Goal: Transaction & Acquisition: Purchase product/service

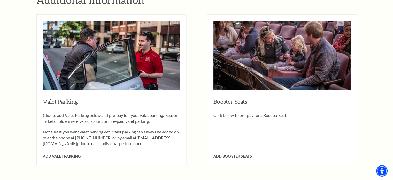
scroll to position [466, 0]
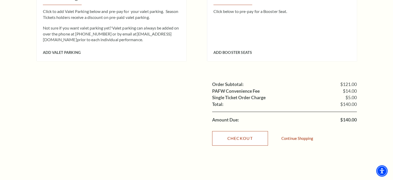
click at [229, 131] on link "Checkout" at bounding box center [240, 138] width 56 height 14
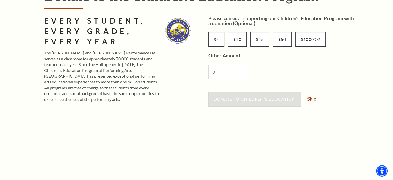
scroll to position [103, 0]
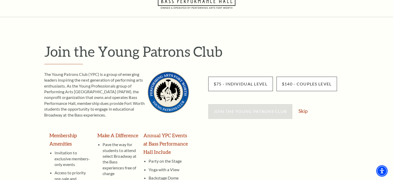
scroll to position [52, 0]
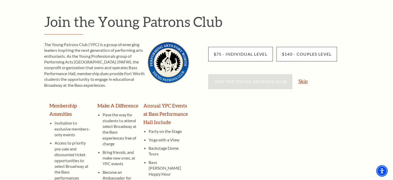
click at [303, 79] on link "Skip" at bounding box center [303, 81] width 9 height 5
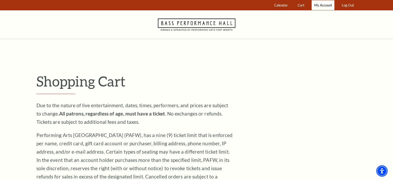
click at [316, 8] on link "My Account" at bounding box center [323, 5] width 23 height 10
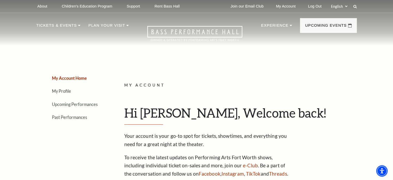
click at [65, 107] on ul "My Account Home My Profile Upcoming Performances Past Performances" at bounding box center [70, 97] width 69 height 47
click at [66, 105] on link "Upcoming Performances" at bounding box center [75, 104] width 46 height 5
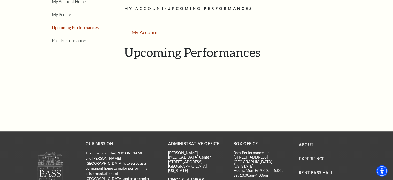
scroll to position [78, 0]
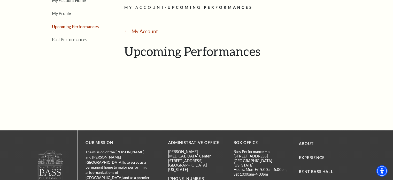
click at [74, 26] on link "Upcoming Performances" at bounding box center [75, 26] width 47 height 5
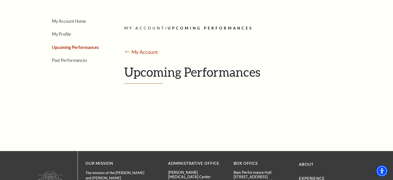
scroll to position [26, 0]
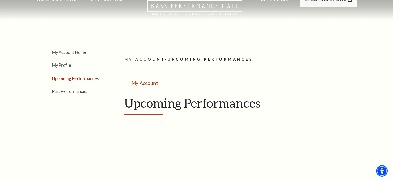
click at [135, 111] on h1 "Upcoming Performances" at bounding box center [238, 104] width 229 height 19
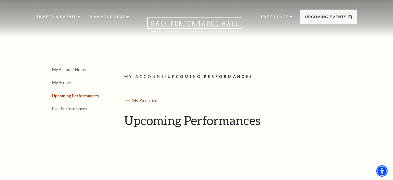
scroll to position [0, 0]
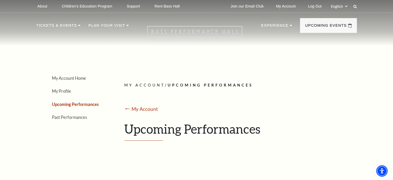
drag, startPoint x: 164, startPoint y: 23, endPoint x: 148, endPoint y: 35, distance: 20.1
click at [162, 26] on nav "Tickets & Events Now On Sale Broadway At The Bass presented by PNC Bank Irwin S…" at bounding box center [196, 29] width 331 height 33
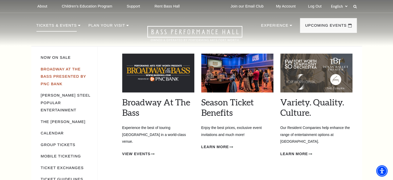
click at [70, 69] on link "Broadway At The Bass presented by PNC Bank" at bounding box center [64, 76] width 46 height 19
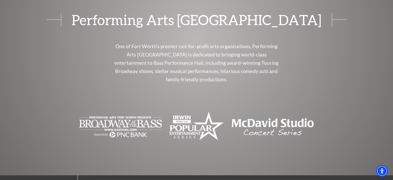
scroll to position [450, 0]
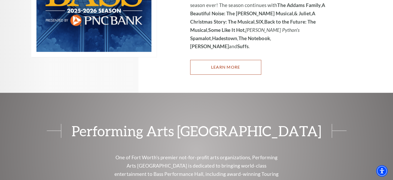
click at [202, 60] on link "Learn More" at bounding box center [225, 67] width 71 height 14
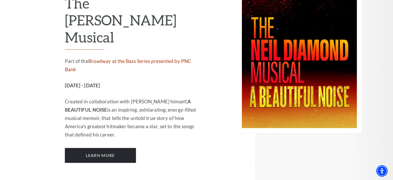
scroll to position [880, 0]
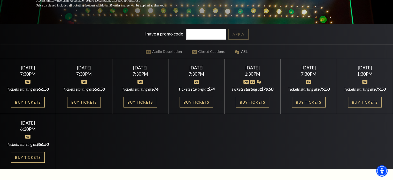
scroll to position [129, 0]
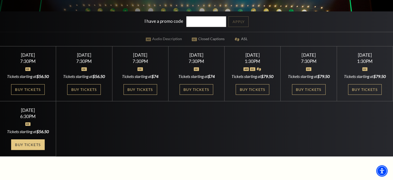
click at [34, 150] on link "Buy Tickets" at bounding box center [28, 144] width 34 height 11
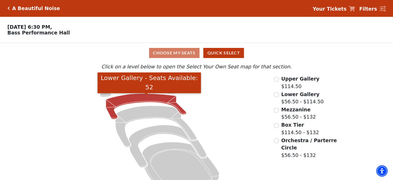
click at [112, 109] on icon "Lower Gallery - Seats Available: 52" at bounding box center [146, 106] width 81 height 26
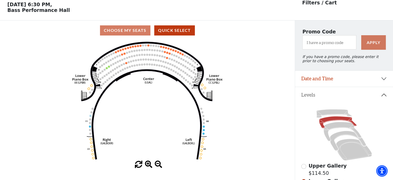
scroll to position [24, 0]
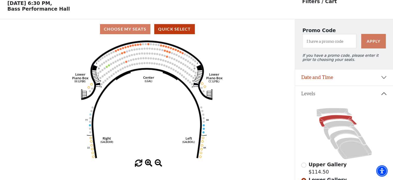
click at [107, 67] on icon "Right (GALBOXR) E D C B A E D C B A YY ZZ Left (GALBOXL) BB AA Center Lower Pia…" at bounding box center [148, 99] width 266 height 120
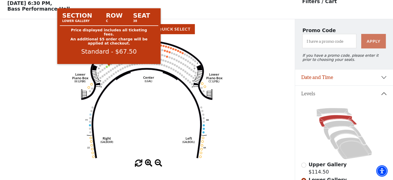
click at [109, 66] on circle at bounding box center [109, 65] width 2 height 2
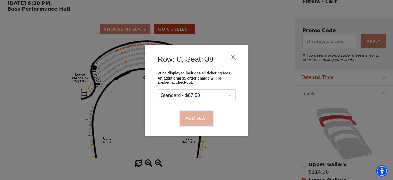
click at [198, 122] on button "Add Seat" at bounding box center [196, 118] width 33 height 14
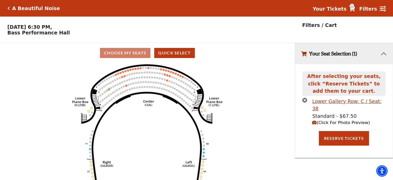
scroll to position [0, 0]
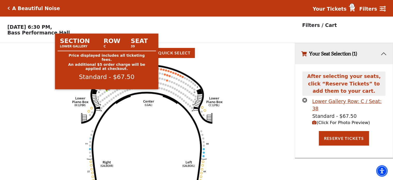
click at [107, 92] on circle at bounding box center [107, 91] width 2 height 2
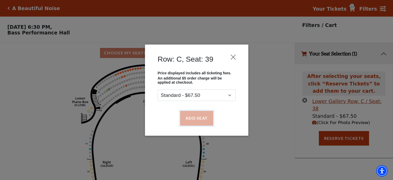
click at [192, 117] on button "Add Seat" at bounding box center [196, 118] width 33 height 14
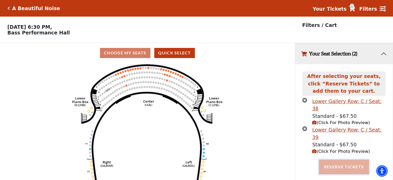
click at [343, 159] on button "Reserve Tickets" at bounding box center [344, 166] width 50 height 14
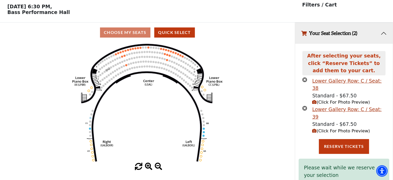
scroll to position [23, 0]
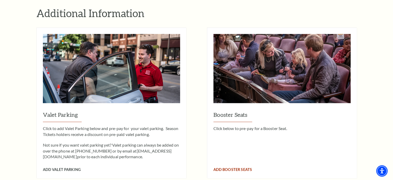
scroll to position [440, 0]
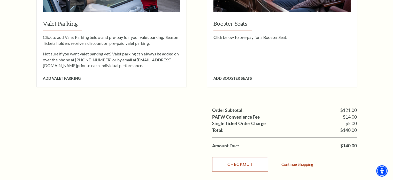
click at [242, 157] on link "Checkout" at bounding box center [240, 164] width 56 height 14
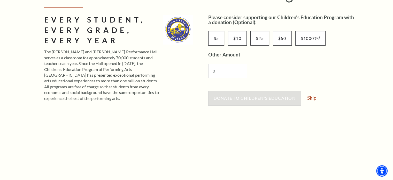
scroll to position [78, 0]
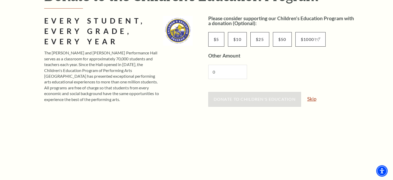
click at [312, 100] on link "Skip" at bounding box center [312, 98] width 9 height 5
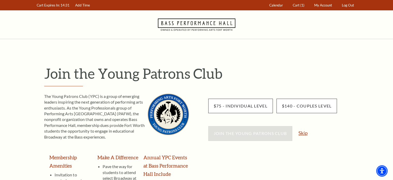
click at [302, 134] on link "Skip" at bounding box center [303, 132] width 9 height 5
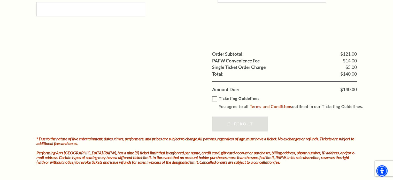
scroll to position [440, 0]
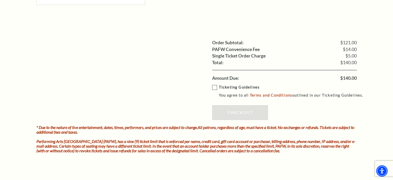
click at [215, 88] on label "Ticketing Guidelines You agree to all Terms and Conditions outlined in our Tick…" at bounding box center [290, 91] width 156 height 14
click at [0, 0] on input "Ticketing Guidelines You agree to all Terms and Conditions outlined in our Tick…" at bounding box center [0, 0] width 0 height 0
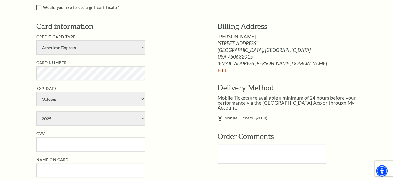
scroll to position [259, 0]
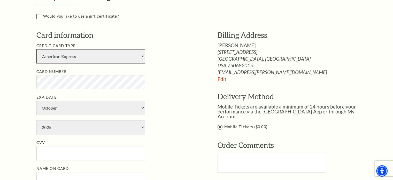
click at [96, 58] on select "American Express Visa Master Card Discover" at bounding box center [90, 56] width 109 height 14
select select "25"
click at [36, 49] on select "American Express Visa Master Card Discover" at bounding box center [90, 56] width 109 height 14
select select "8"
select select "2029"
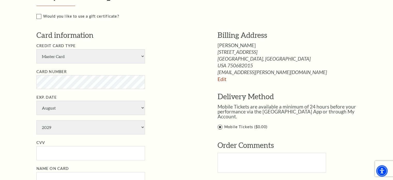
type input "153"
type input "Martinika Edwards"
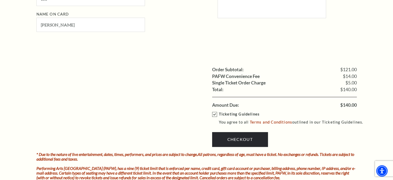
scroll to position [414, 0]
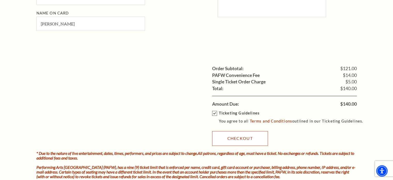
click at [227, 137] on link "Checkout" at bounding box center [240, 138] width 56 height 14
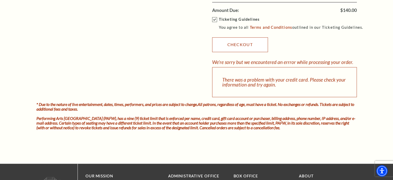
scroll to position [440, 0]
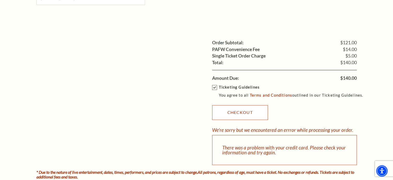
click at [218, 115] on link "Checkout" at bounding box center [240, 112] width 56 height 14
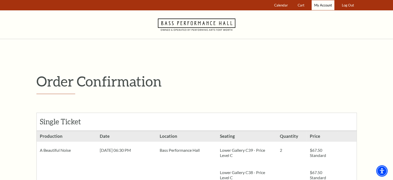
click at [330, 6] on span "My Account" at bounding box center [324, 5] width 18 height 4
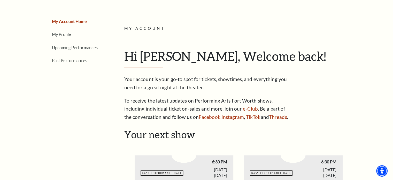
scroll to position [52, 0]
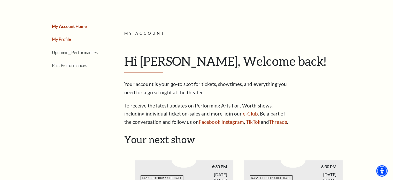
click at [67, 39] on link "My Profile" at bounding box center [61, 39] width 19 height 5
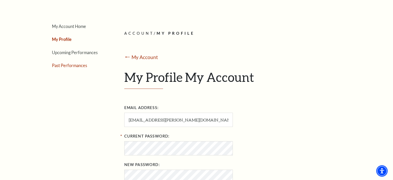
click at [66, 65] on link "Past Performances" at bounding box center [69, 65] width 35 height 5
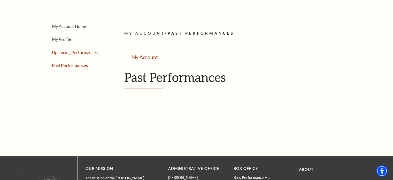
click at [72, 52] on link "Upcoming Performances" at bounding box center [75, 52] width 46 height 5
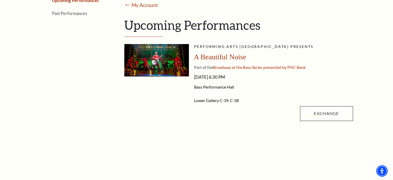
scroll to position [129, 0]
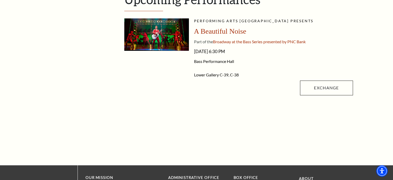
drag, startPoint x: 205, startPoint y: 31, endPoint x: 200, endPoint y: 28, distance: 5.2
click at [205, 31] on span "A Beautiful Noise" at bounding box center [220, 31] width 52 height 8
click at [174, 26] on img at bounding box center [156, 34] width 65 height 32
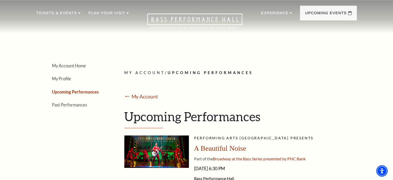
scroll to position [0, 0]
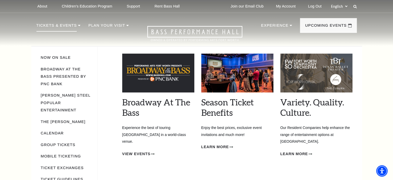
click at [47, 26] on p "Tickets & Events" at bounding box center [56, 26] width 41 height 9
click at [66, 70] on link "Broadway At The Bass presented by PNC Bank" at bounding box center [64, 76] width 46 height 19
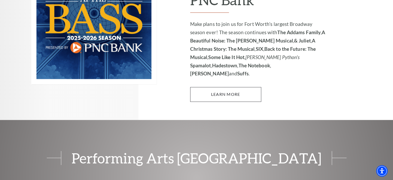
scroll to position [414, 0]
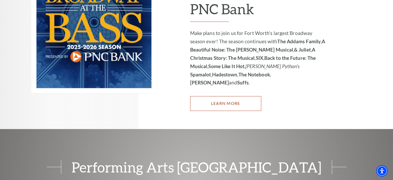
click at [209, 96] on link "Learn More" at bounding box center [225, 103] width 71 height 14
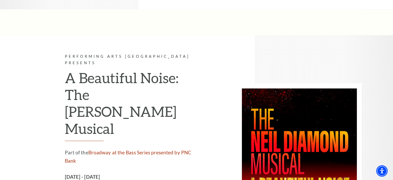
scroll to position [905, 0]
